Goal: Information Seeking & Learning: Learn about a topic

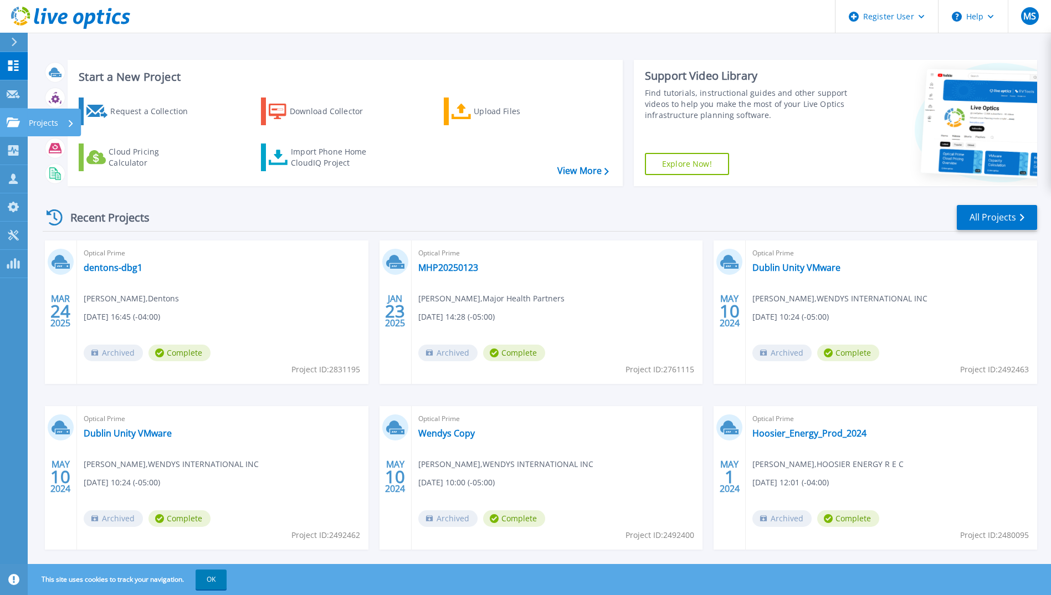
click at [14, 125] on icon at bounding box center [13, 121] width 13 height 9
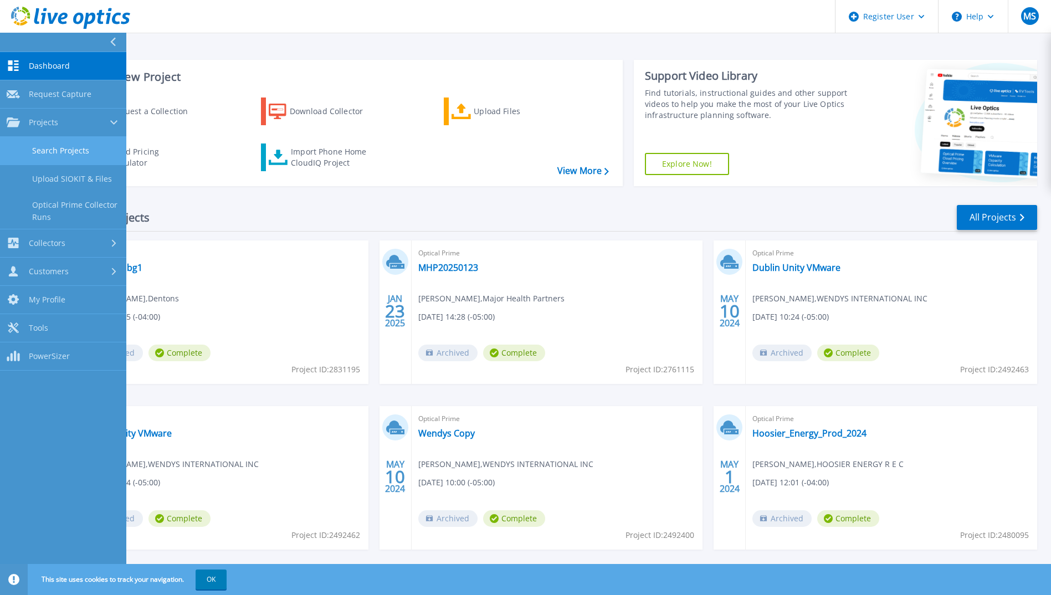
click at [54, 152] on link "Search Projects" at bounding box center [63, 151] width 126 height 28
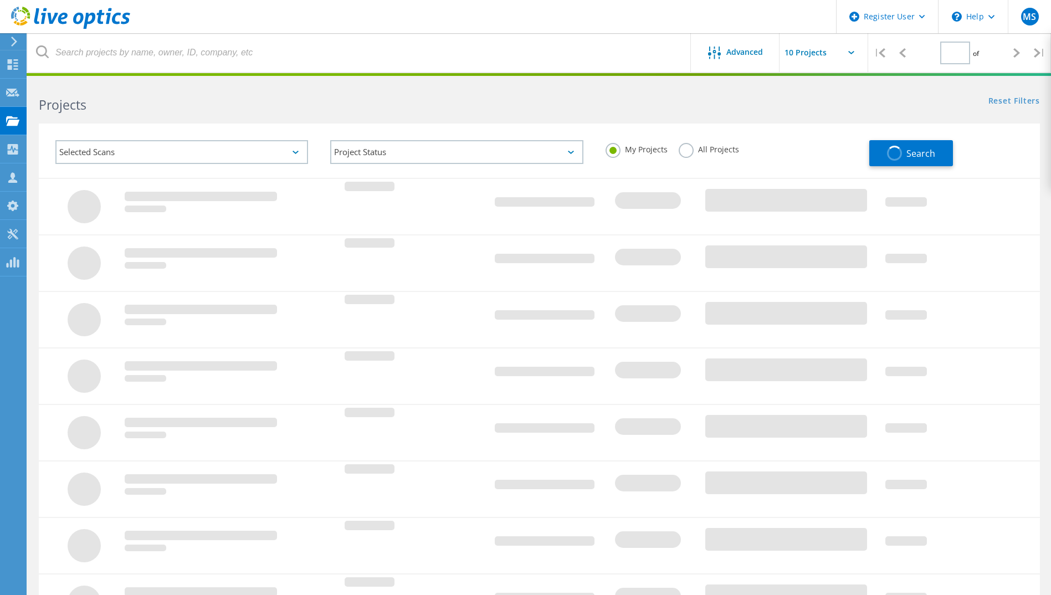
type input "1"
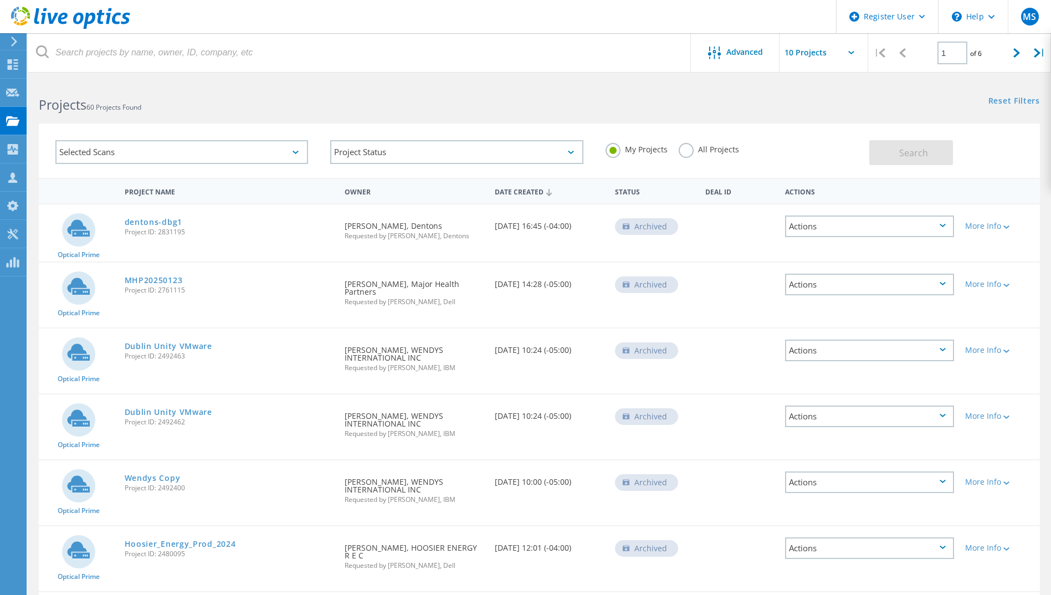
click at [680, 150] on label "All Projects" at bounding box center [709, 148] width 60 height 11
click at [0, 0] on input "All Projects" at bounding box center [0, 0] width 0 height 0
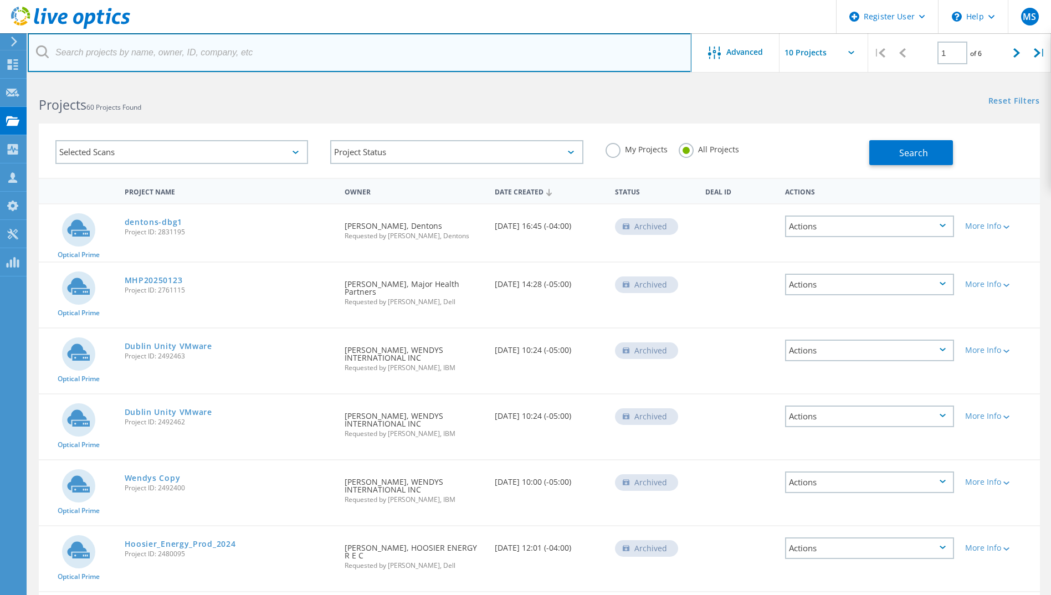
click at [178, 49] on input "text" at bounding box center [360, 52] width 664 height 39
paste input ""greg.musial@rate.com" <greg.musial@rate.com>"
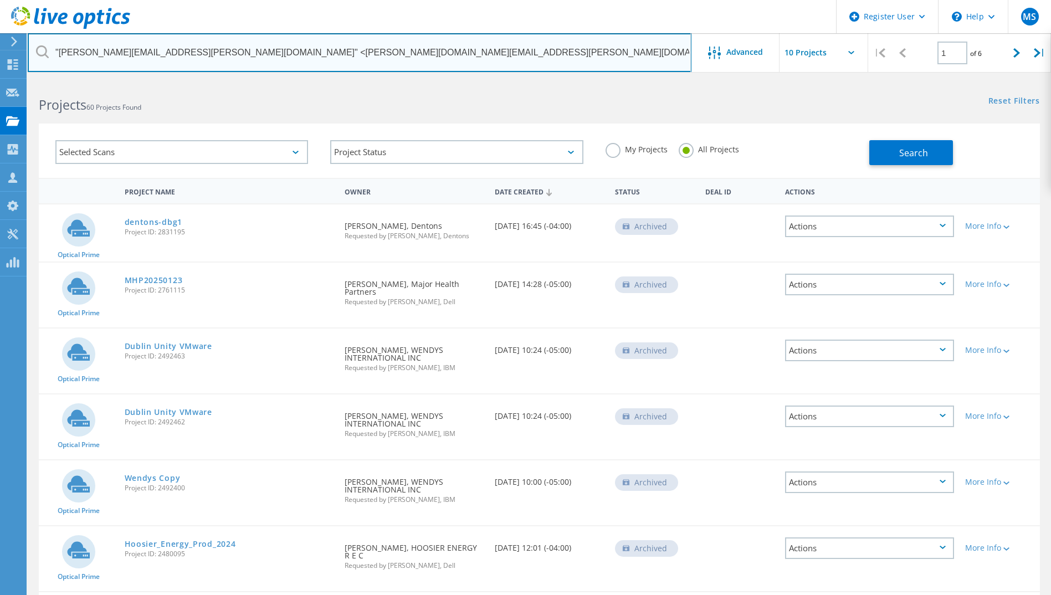
drag, startPoint x: 327, startPoint y: 48, endPoint x: 146, endPoint y: 49, distance: 181.2
click at [146, 49] on input ""greg.musial@rate.com" <greg.musial@rate.com>" at bounding box center [360, 52] width 664 height 39
drag, startPoint x: 60, startPoint y: 50, endPoint x: 73, endPoint y: 53, distance: 13.0
click at [59, 50] on input ""greg.musial@rate.com" at bounding box center [360, 52] width 664 height 39
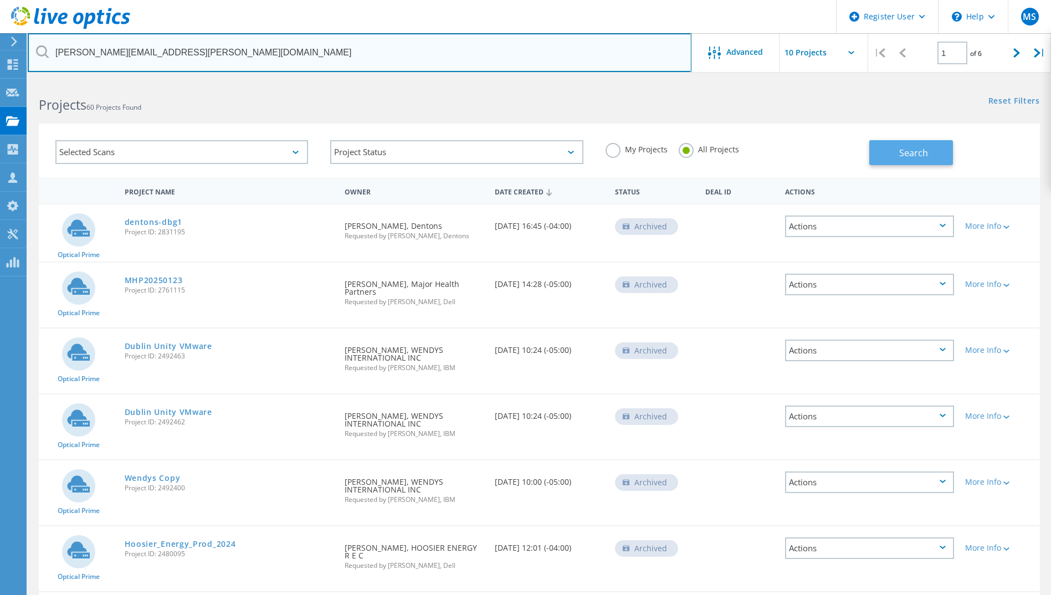
type input "greg.musial@rate.com"
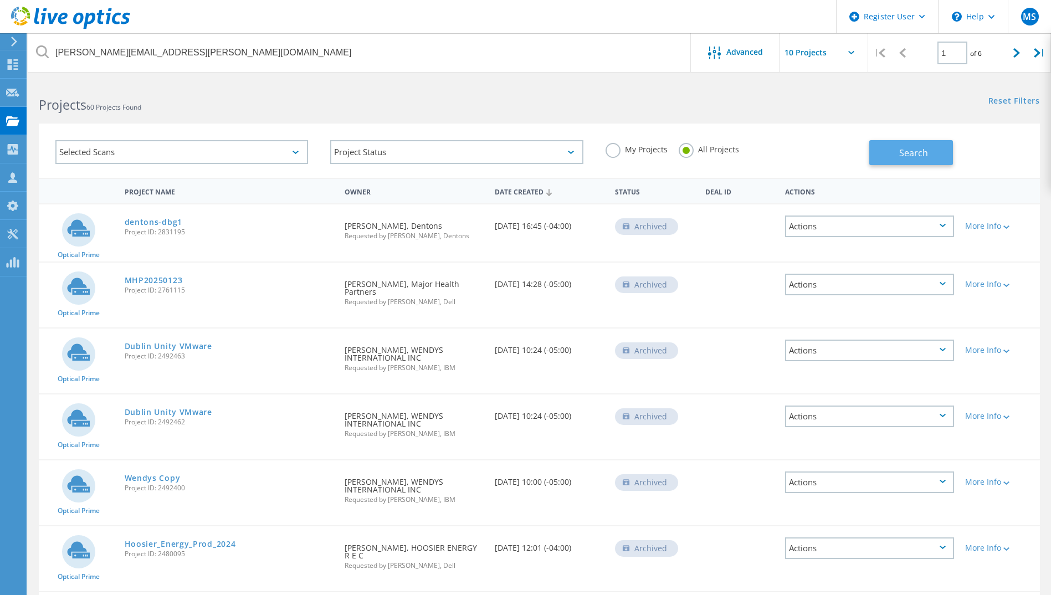
click at [920, 145] on button "Search" at bounding box center [911, 152] width 84 height 25
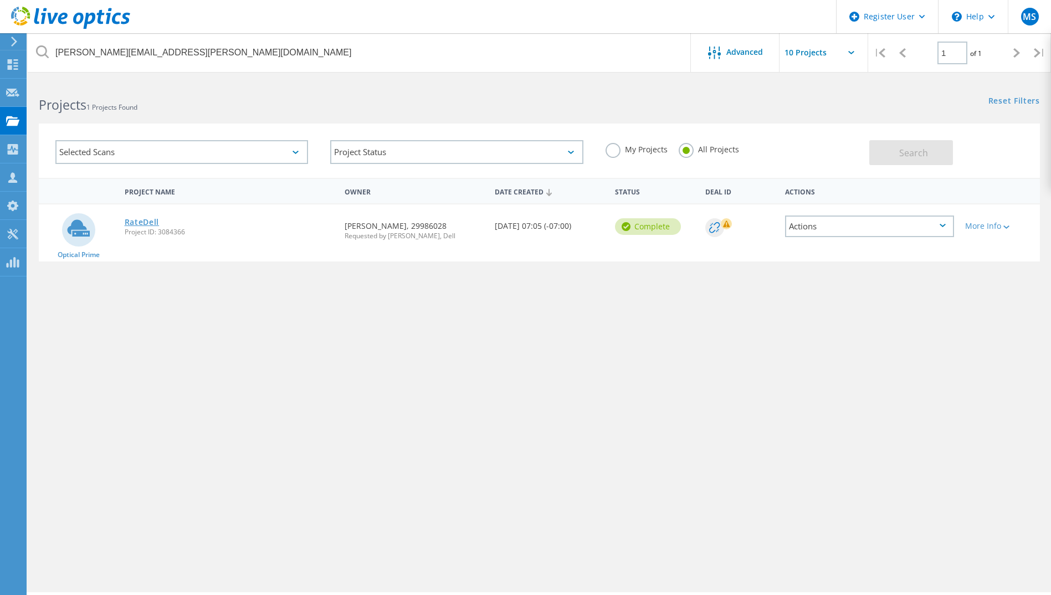
click at [145, 222] on link "RateDell" at bounding box center [142, 222] width 35 height 8
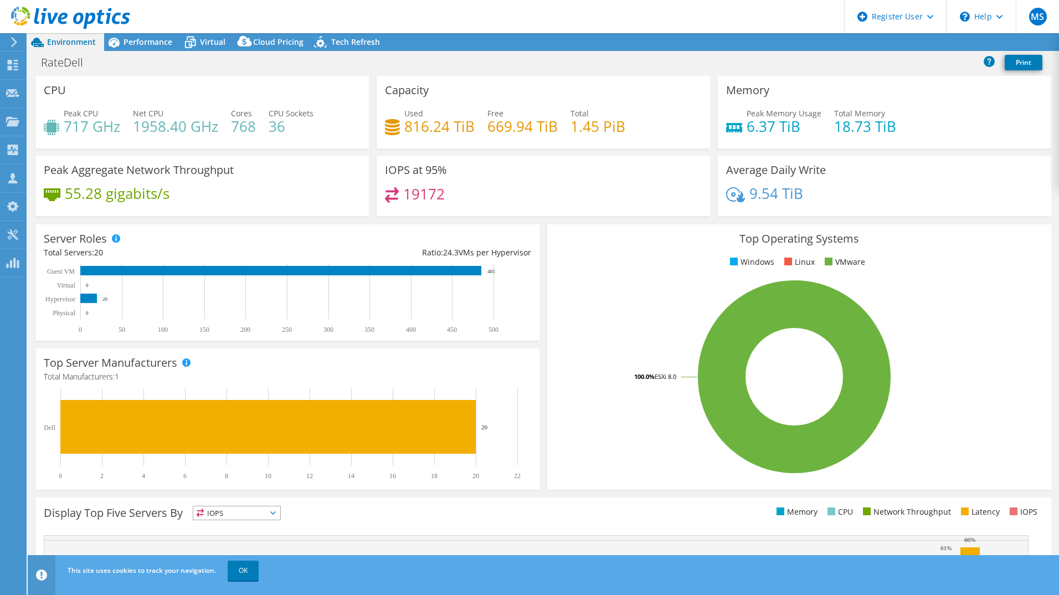
select select "USD"
click at [159, 43] on span "Performance" at bounding box center [148, 42] width 49 height 11
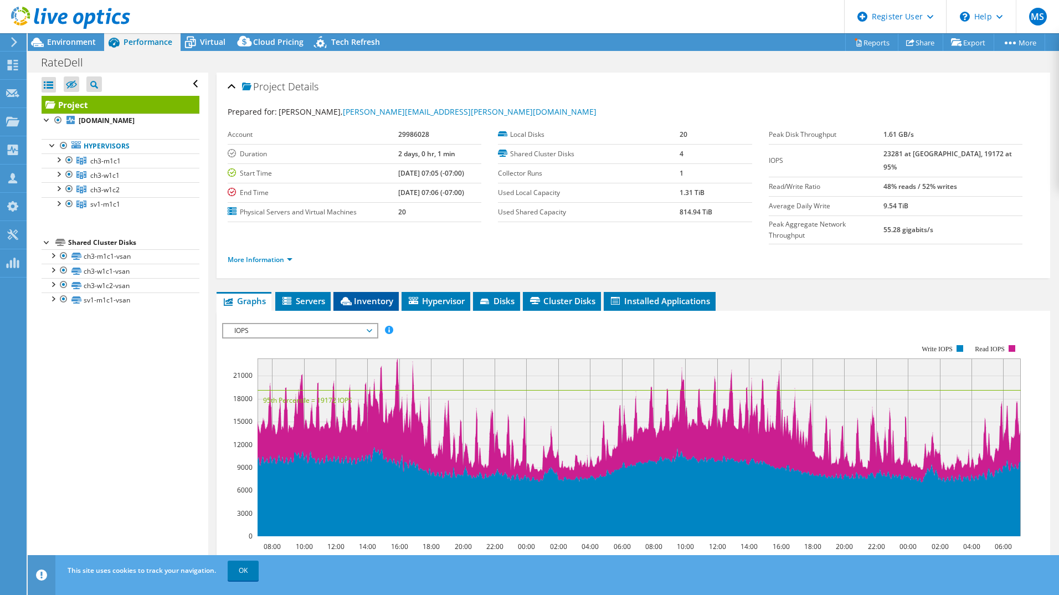
click at [383, 292] on li "Inventory" at bounding box center [366, 301] width 65 height 19
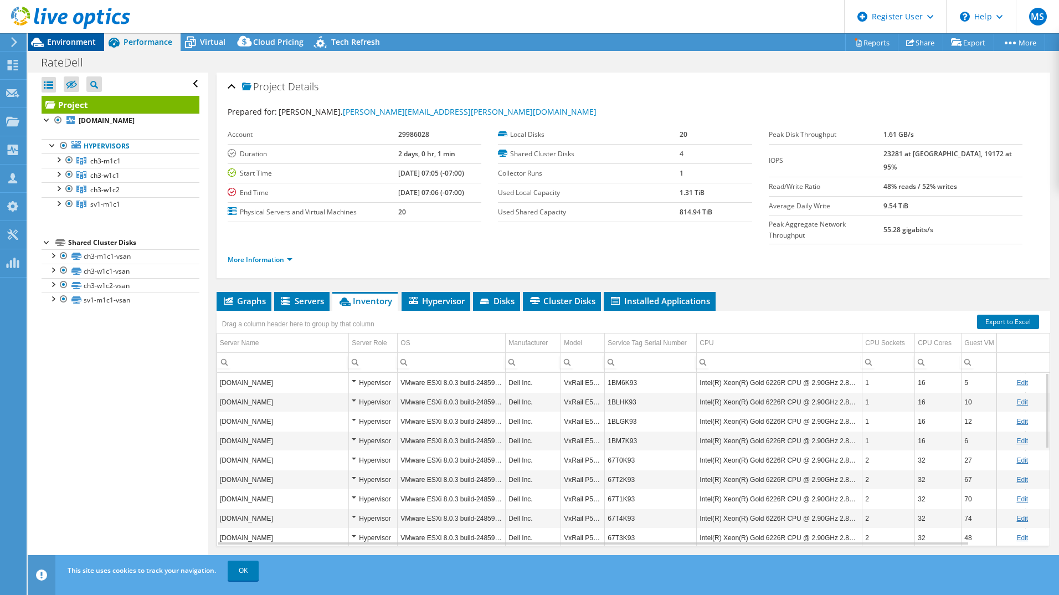
click at [70, 39] on span "Environment" at bounding box center [71, 42] width 49 height 11
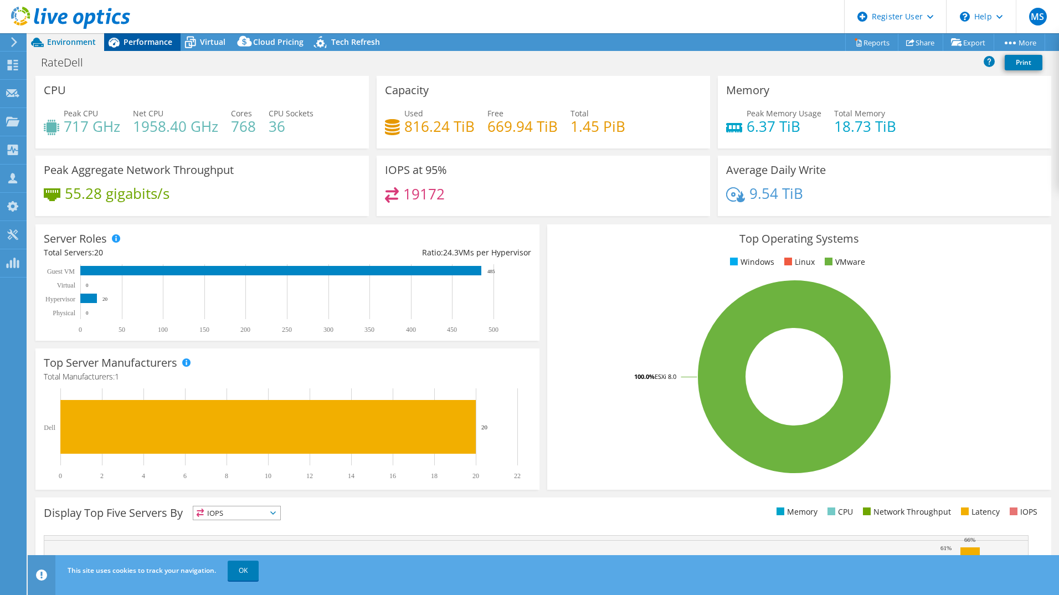
click at [142, 38] on span "Performance" at bounding box center [148, 42] width 49 height 11
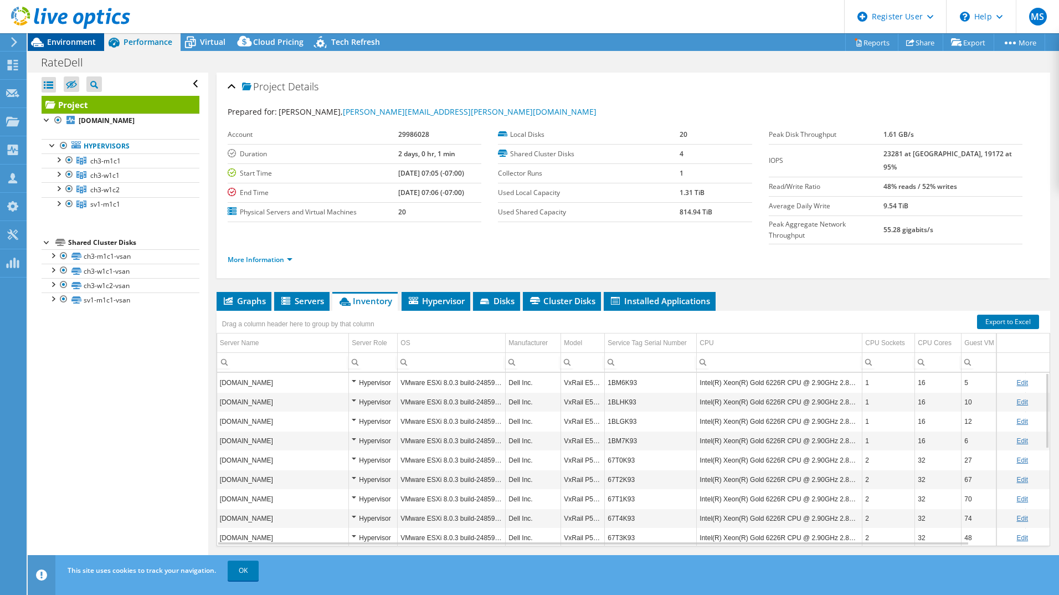
click at [85, 47] on span "Environment" at bounding box center [71, 42] width 49 height 11
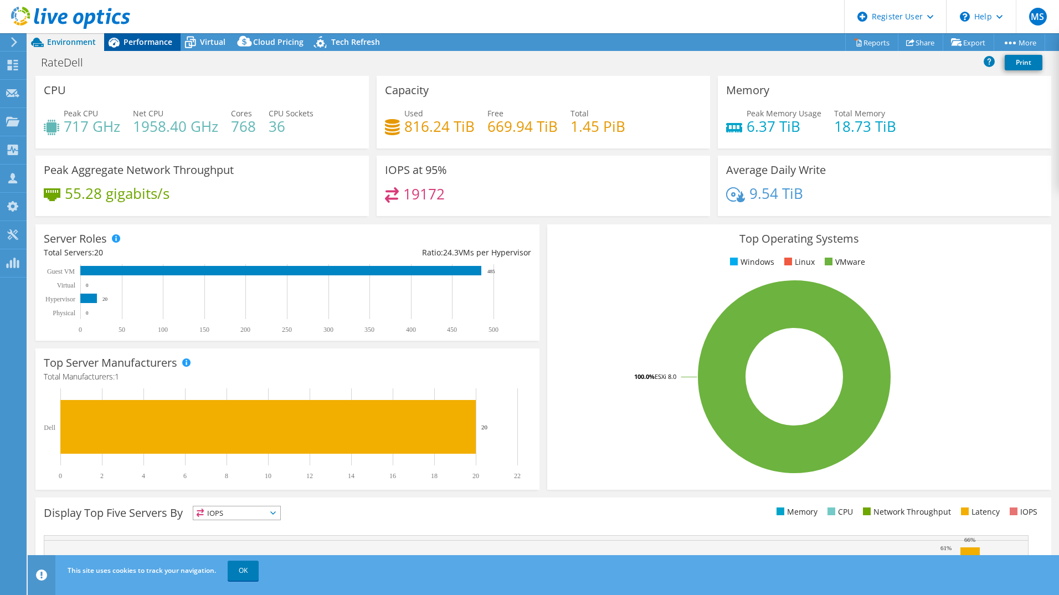
click at [145, 40] on span "Performance" at bounding box center [148, 42] width 49 height 11
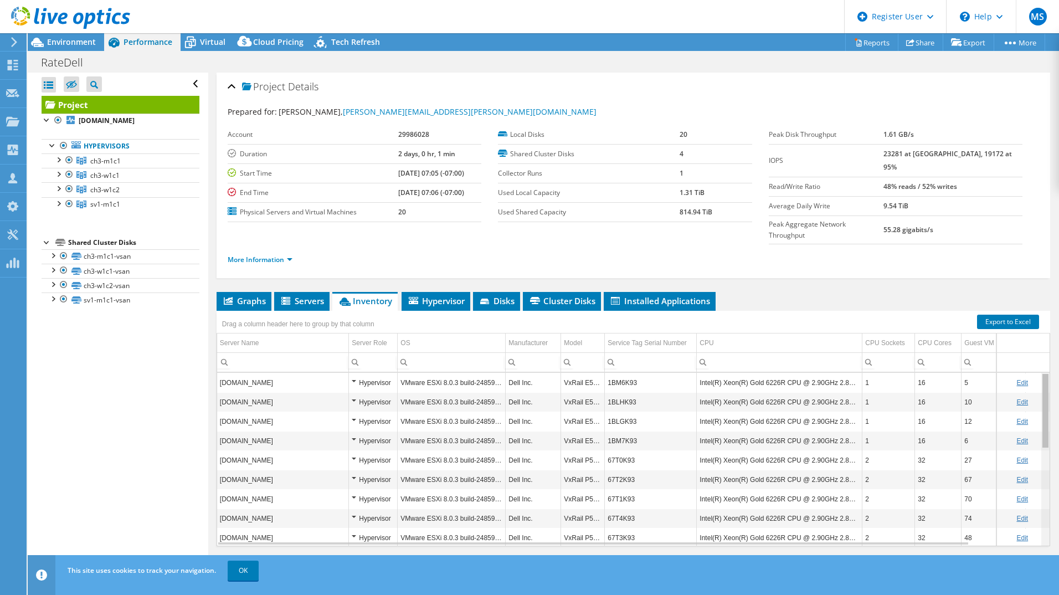
drag, startPoint x: 1041, startPoint y: 480, endPoint x: 1055, endPoint y: 369, distance: 111.7
click at [1055, 369] on body "MS Dell User [PERSON_NAME] [PERSON_NAME][EMAIL_ADDRESS][DOMAIN_NAME] Dell My Pr…" at bounding box center [529, 297] width 1059 height 595
click at [81, 44] on span "Environment" at bounding box center [71, 42] width 49 height 11
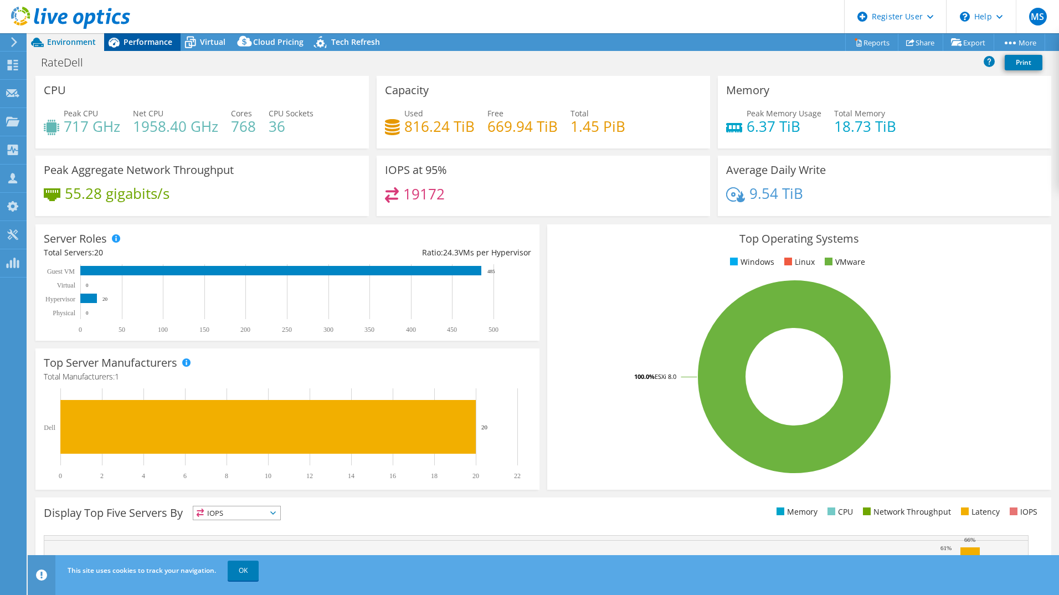
click at [160, 48] on div "Performance" at bounding box center [142, 42] width 76 height 18
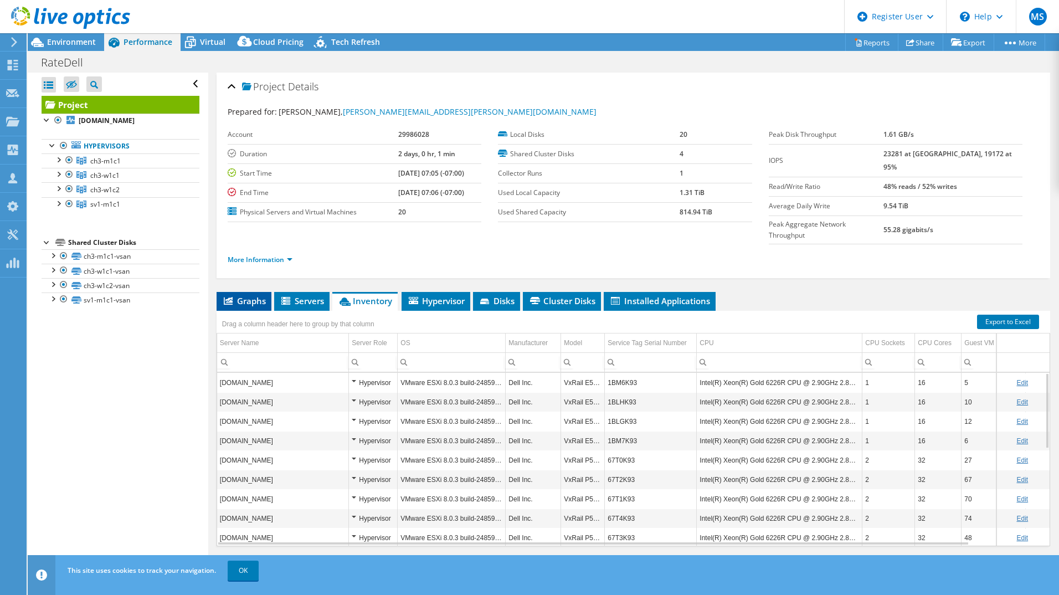
click at [250, 295] on span "Graphs" at bounding box center [244, 300] width 44 height 11
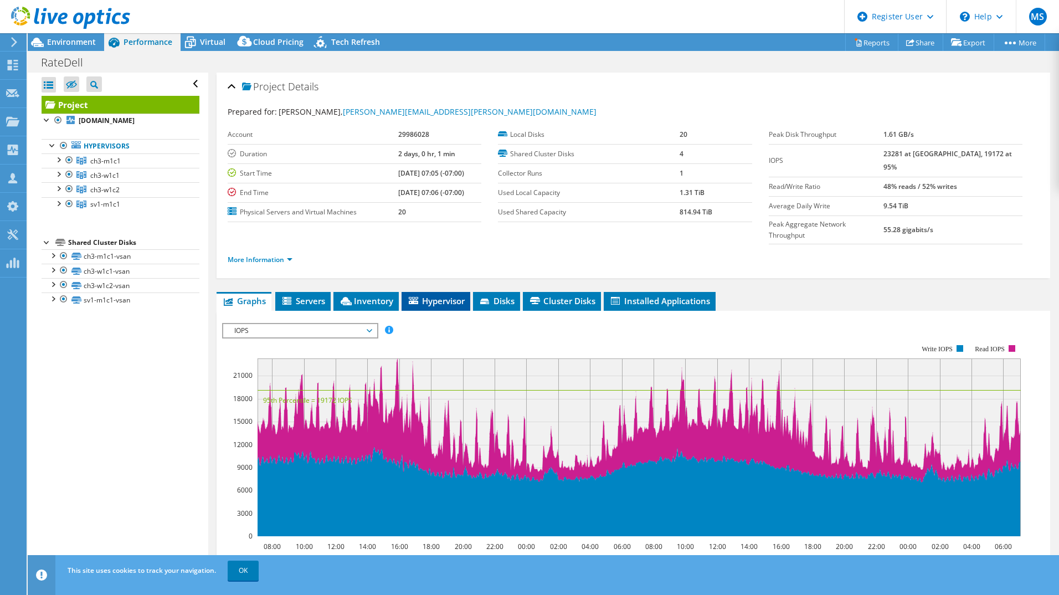
click at [417, 292] on li "Hypervisor" at bounding box center [436, 301] width 69 height 19
